Goal: Task Accomplishment & Management: Manage account settings

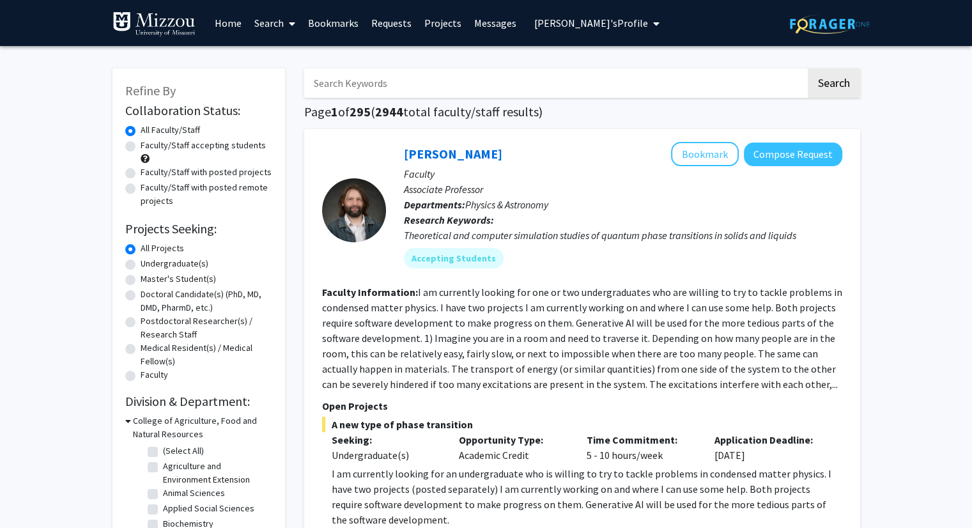
click at [546, 24] on span "Truman Tiger's Profile" at bounding box center [591, 23] width 114 height 13
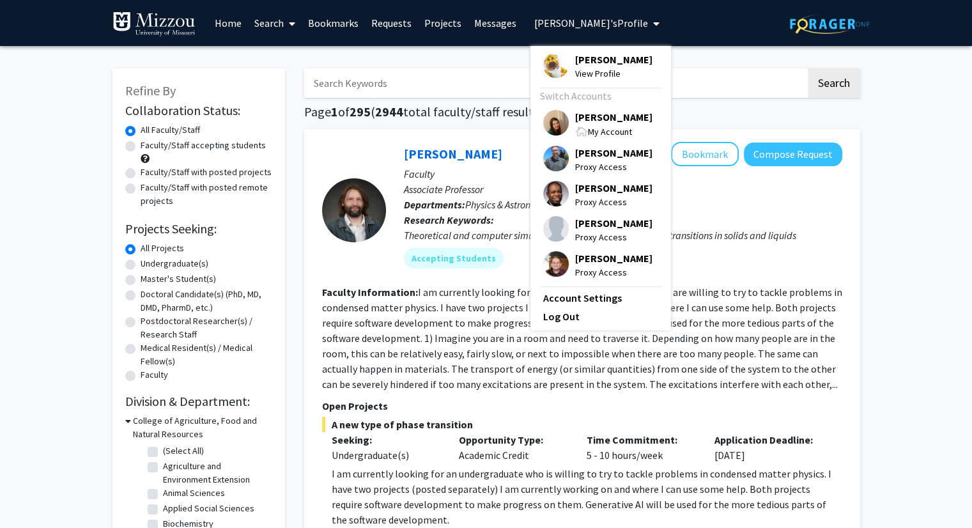
click at [563, 127] on div "Katie Palmer My Account" at bounding box center [597, 124] width 109 height 29
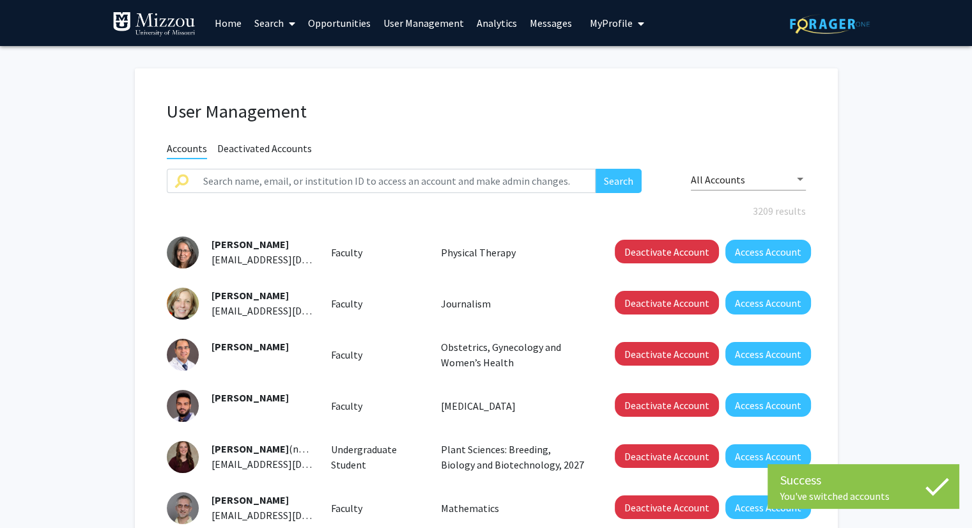
click at [492, 21] on link "Analytics" at bounding box center [497, 23] width 53 height 45
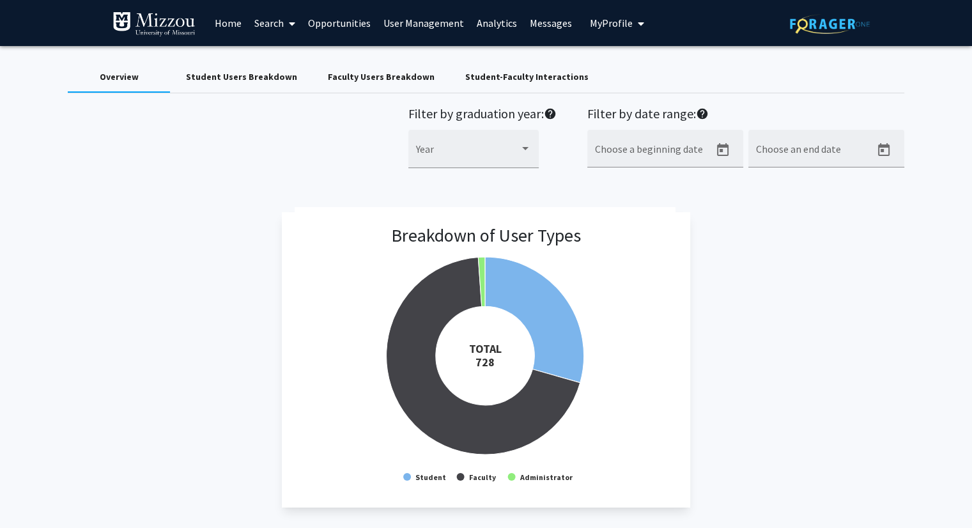
click at [332, 77] on div "Faculty Users Breakdown" at bounding box center [380, 76] width 107 height 13
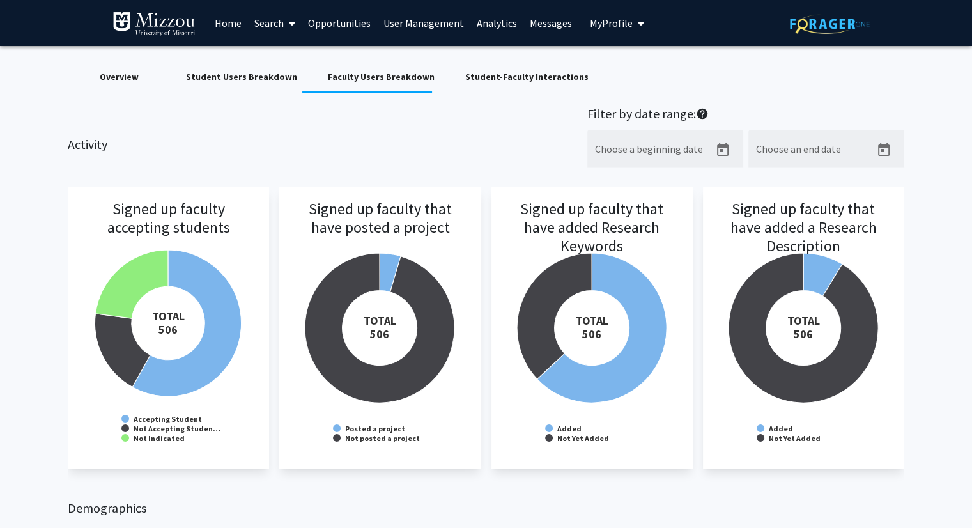
click at [271, 131] on div "Activity Filter by date range: help Choose a beginning date Choose an end date" at bounding box center [485, 143] width 855 height 75
